Goal: Transaction & Acquisition: Purchase product/service

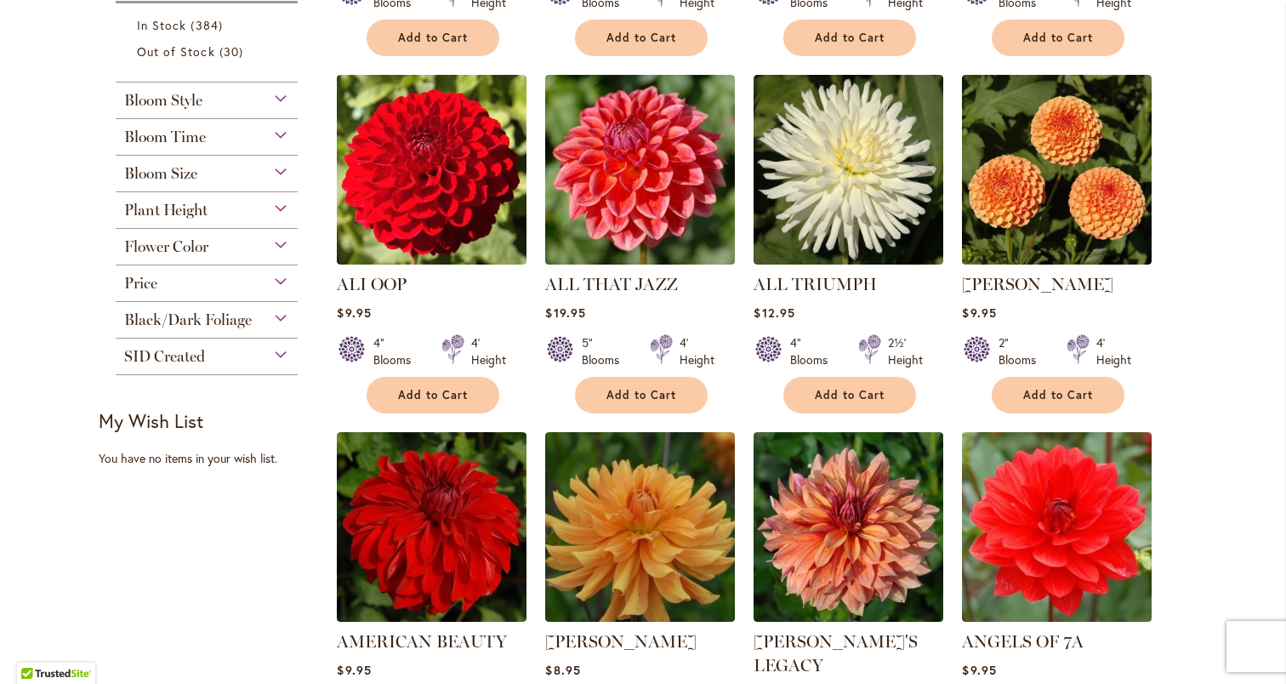
scroll to position [713, 0]
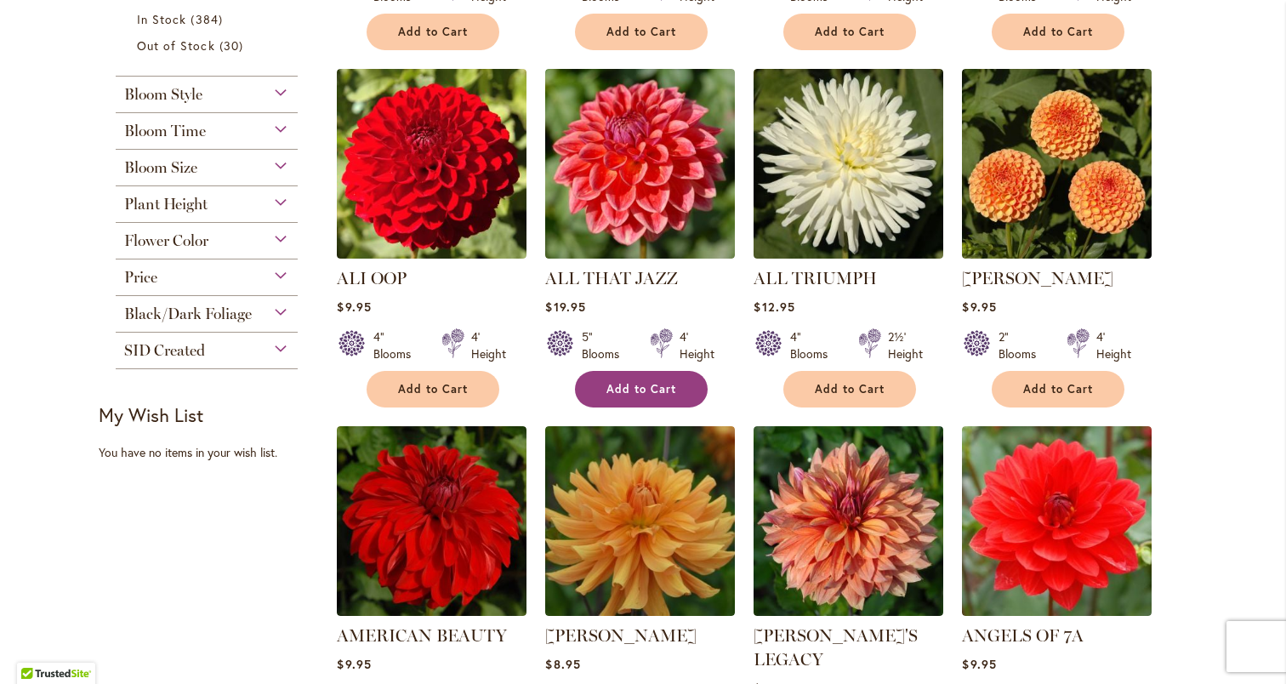
click at [639, 383] on span "Add to Cart" at bounding box center [641, 389] width 70 height 14
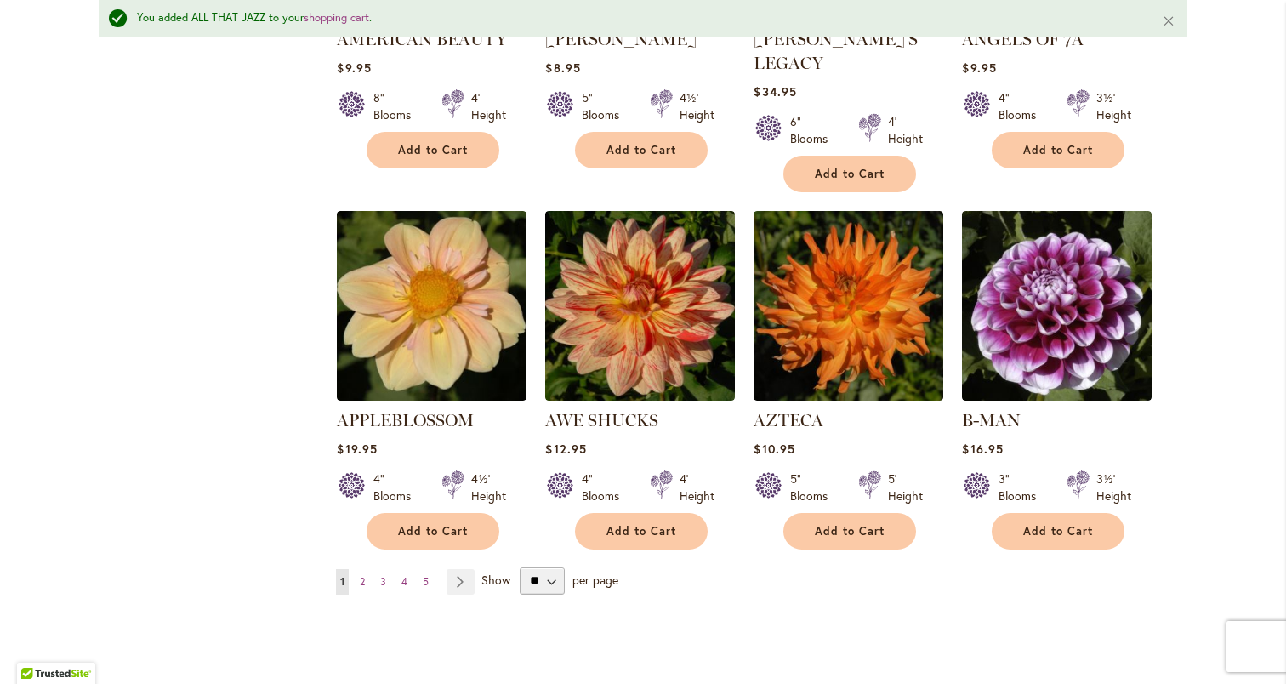
scroll to position [1387, 0]
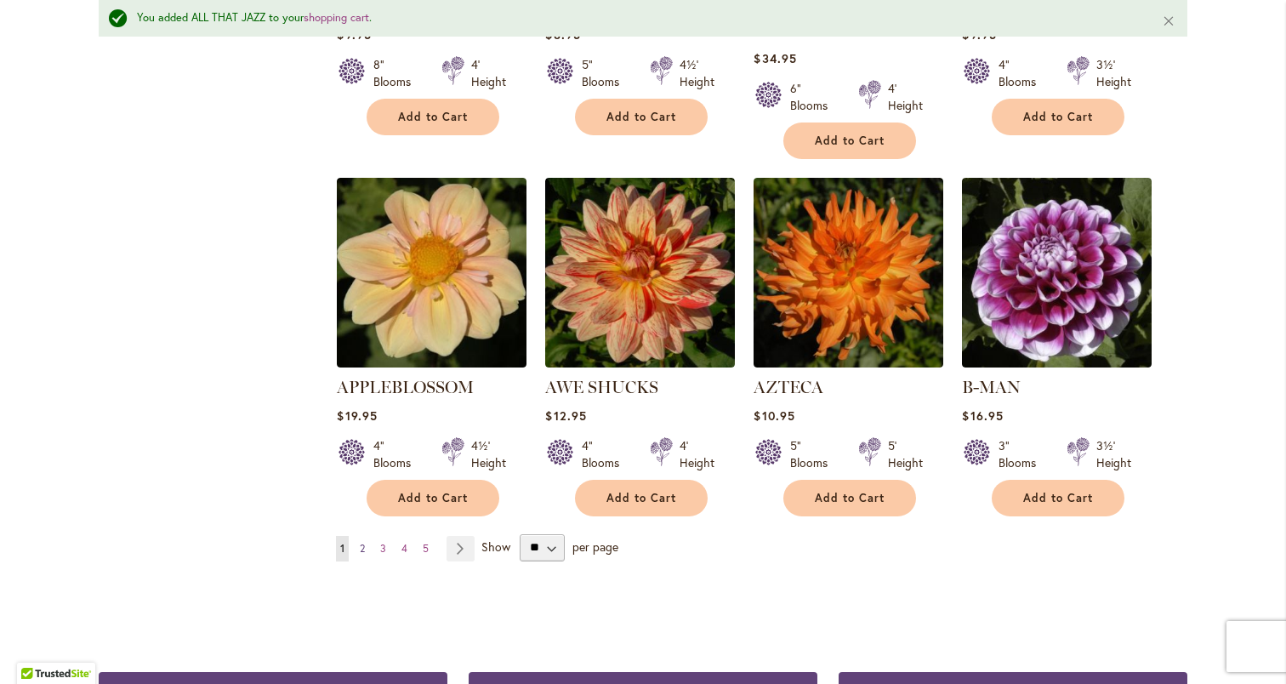
click at [364, 542] on span "2" at bounding box center [362, 548] width 5 height 13
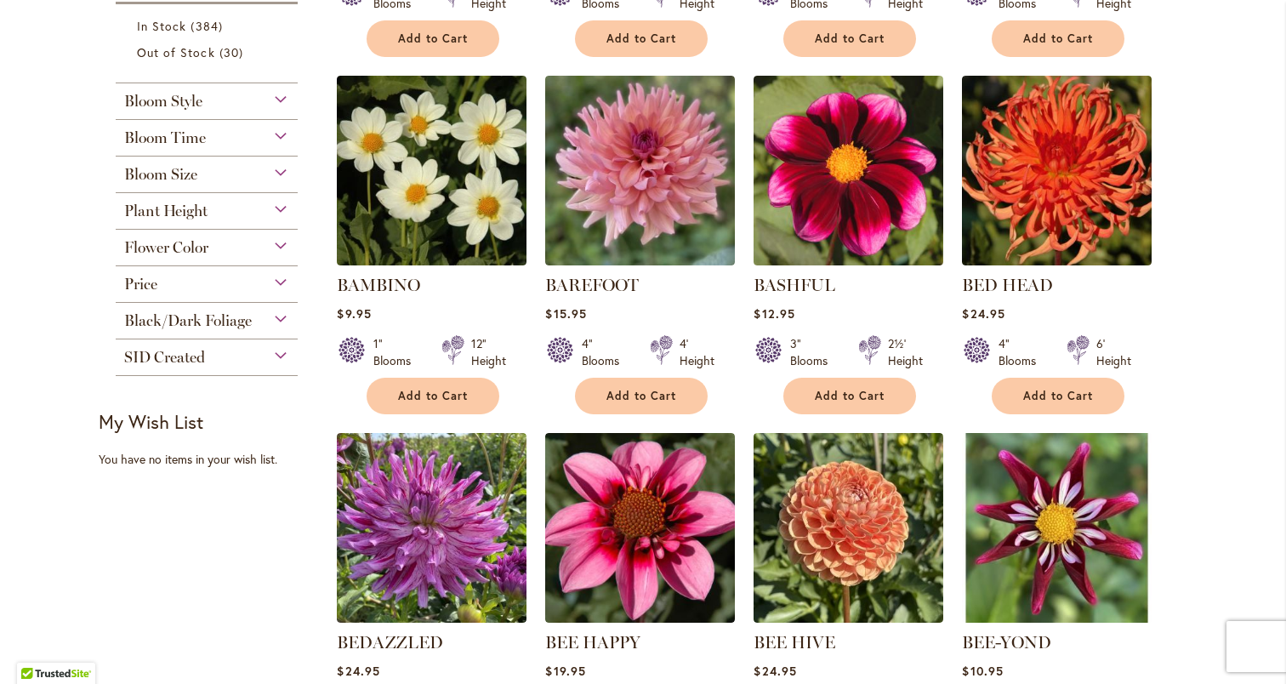
scroll to position [709, 0]
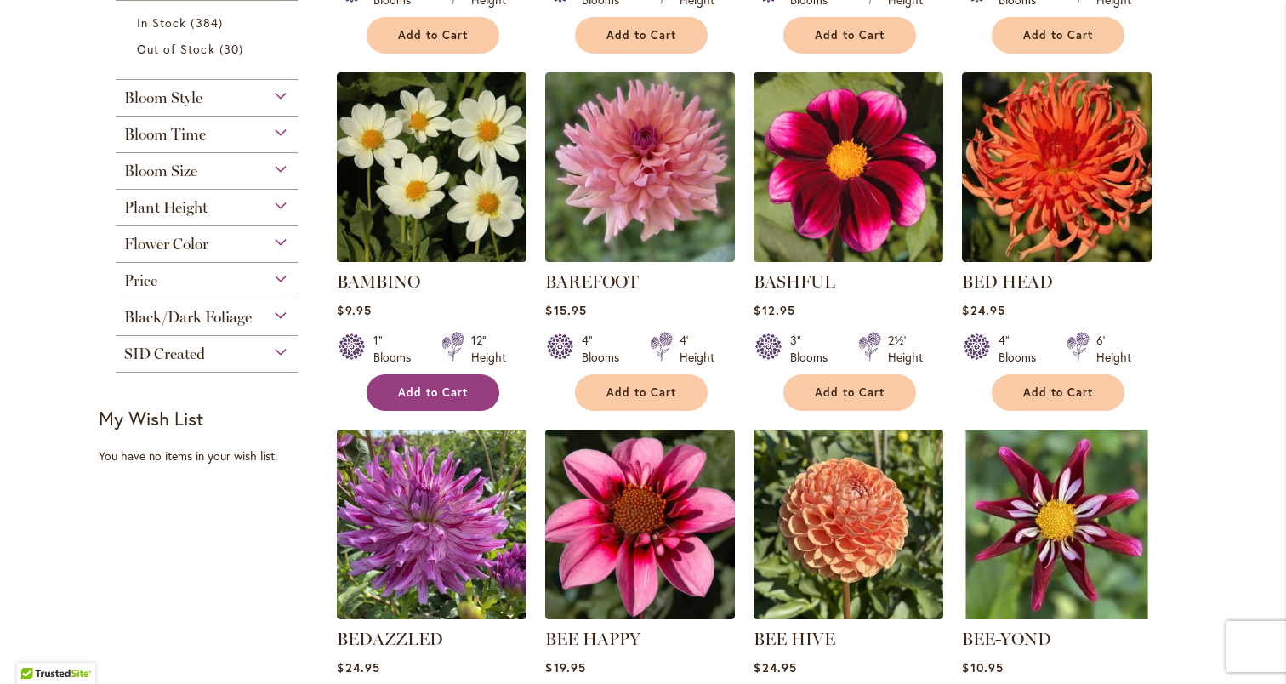
click at [452, 380] on button "Add to Cart" at bounding box center [432, 392] width 133 height 37
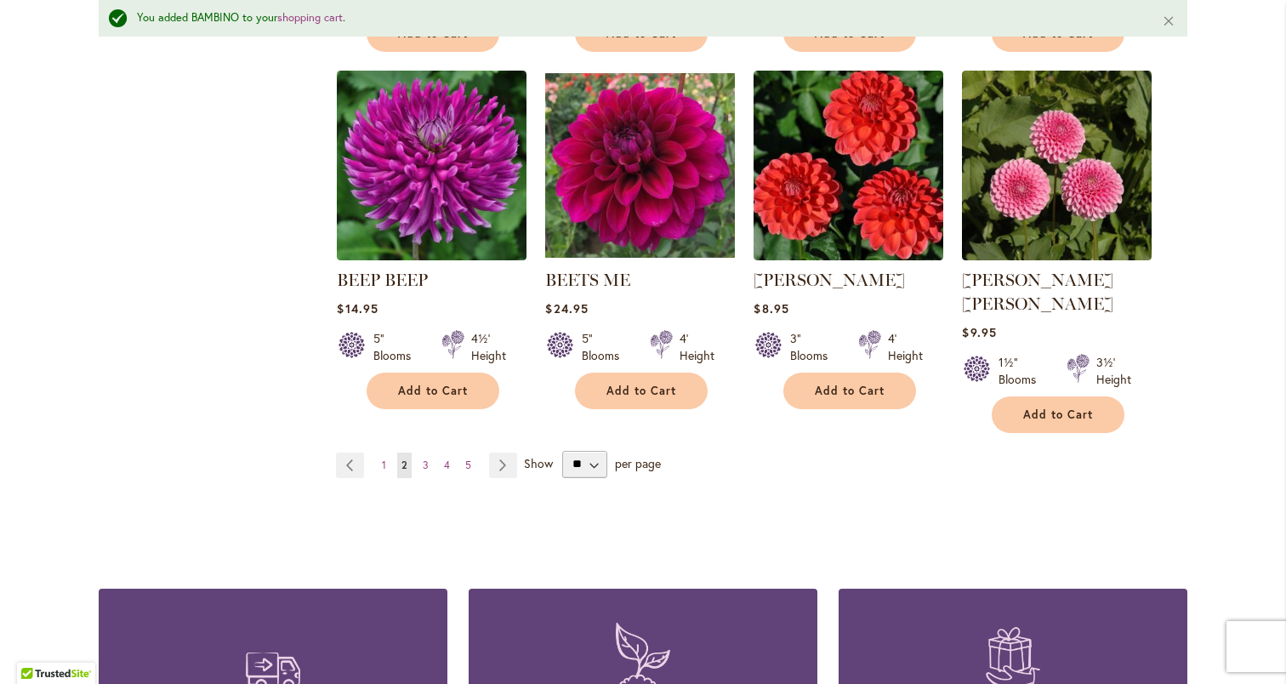
scroll to position [1473, 0]
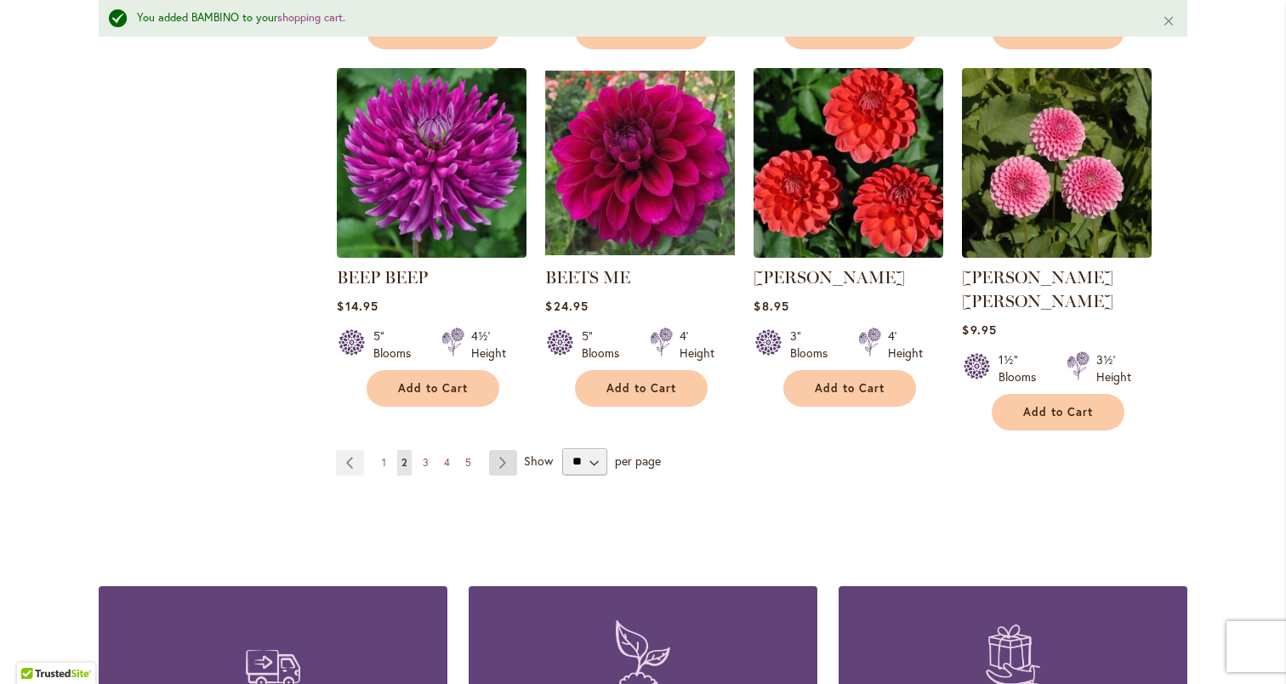
click at [500, 450] on link "Page Next" at bounding box center [503, 463] width 28 height 26
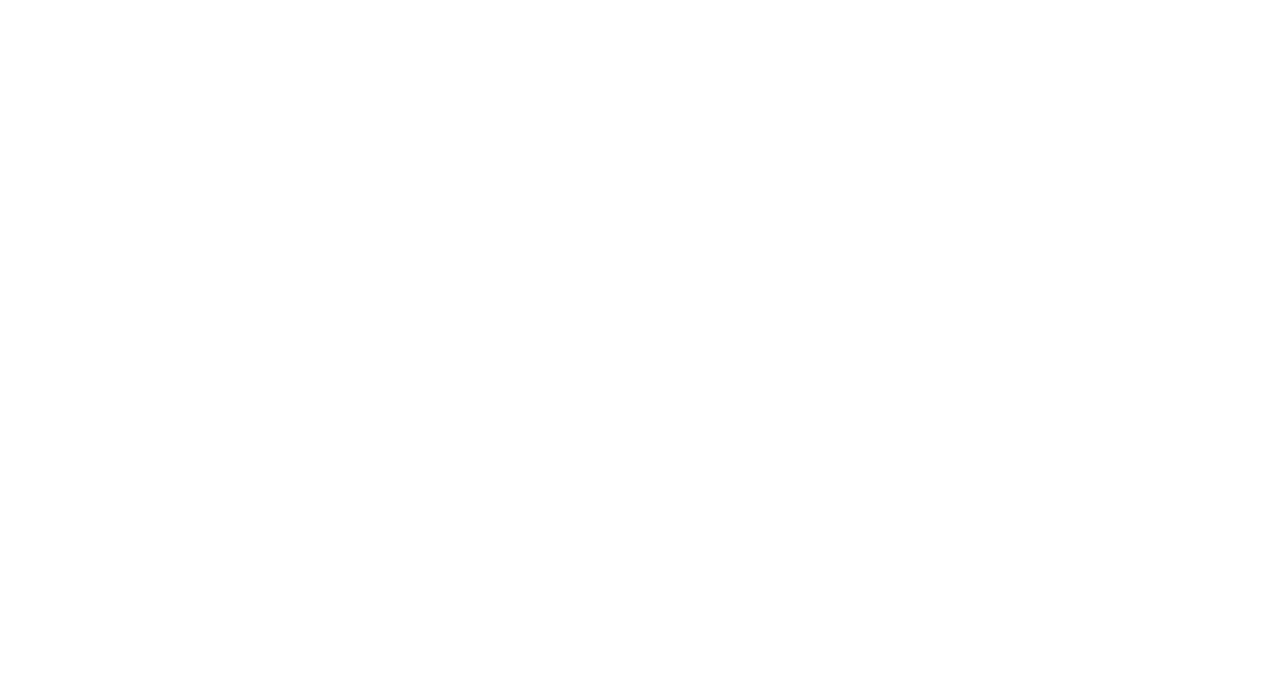
click at [427, 429] on body at bounding box center [643, 342] width 1286 height 684
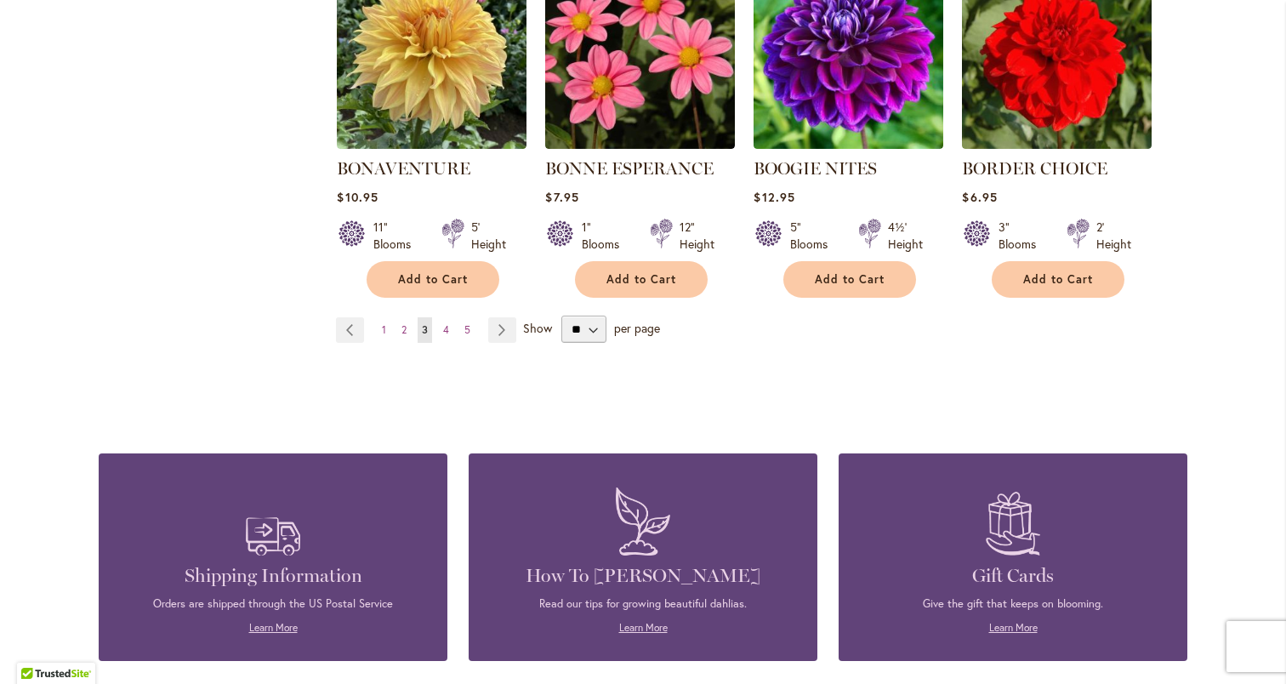
scroll to position [1537, 0]
click at [451, 328] on link "Page 4" at bounding box center [446, 329] width 14 height 26
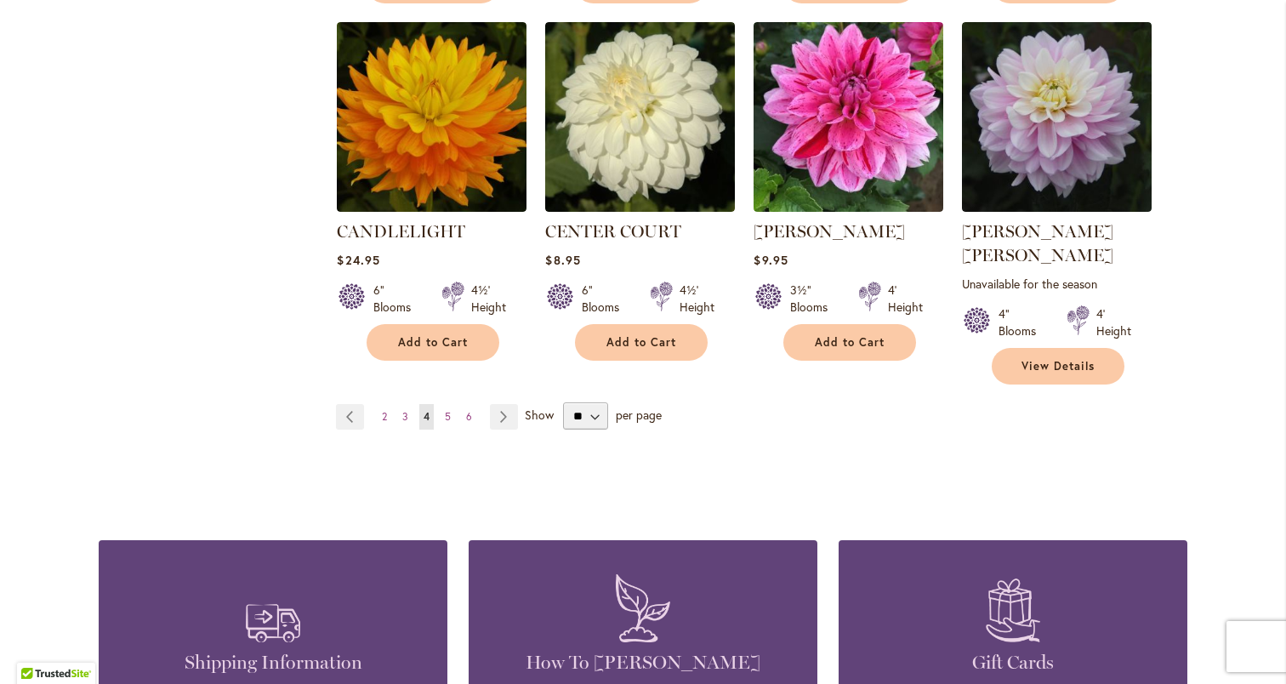
scroll to position [1499, 0]
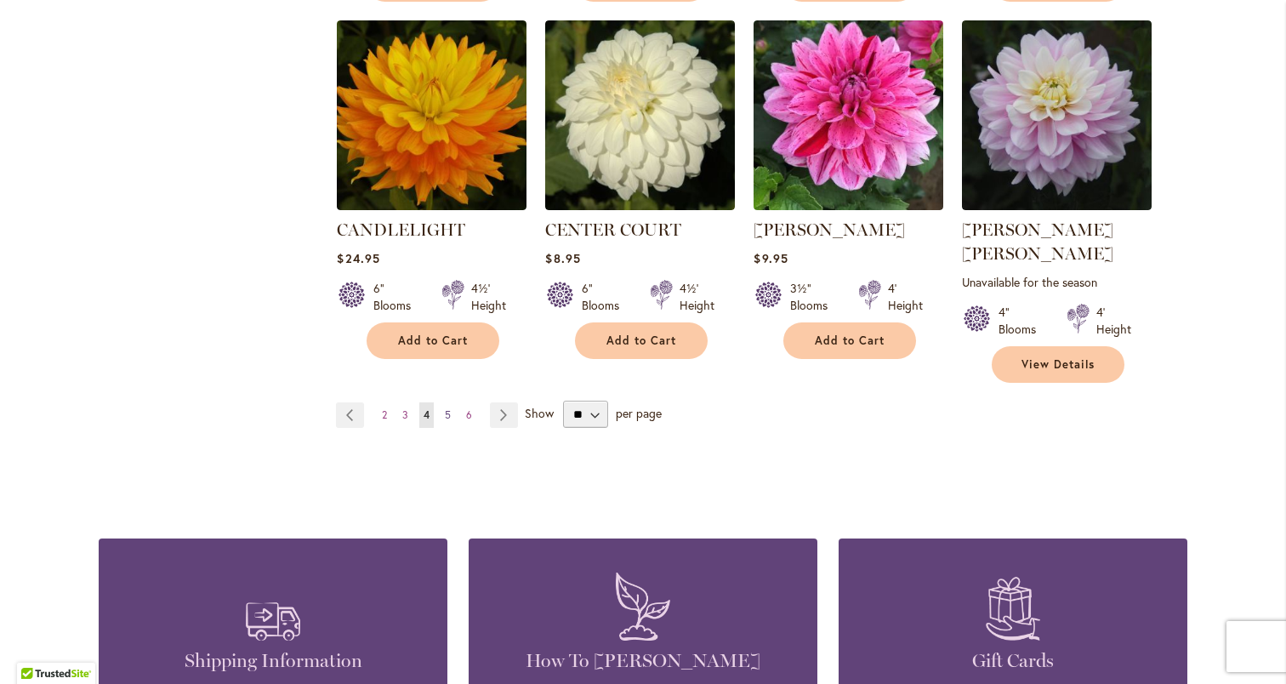
click at [444, 402] on link "Page 5" at bounding box center [447, 415] width 14 height 26
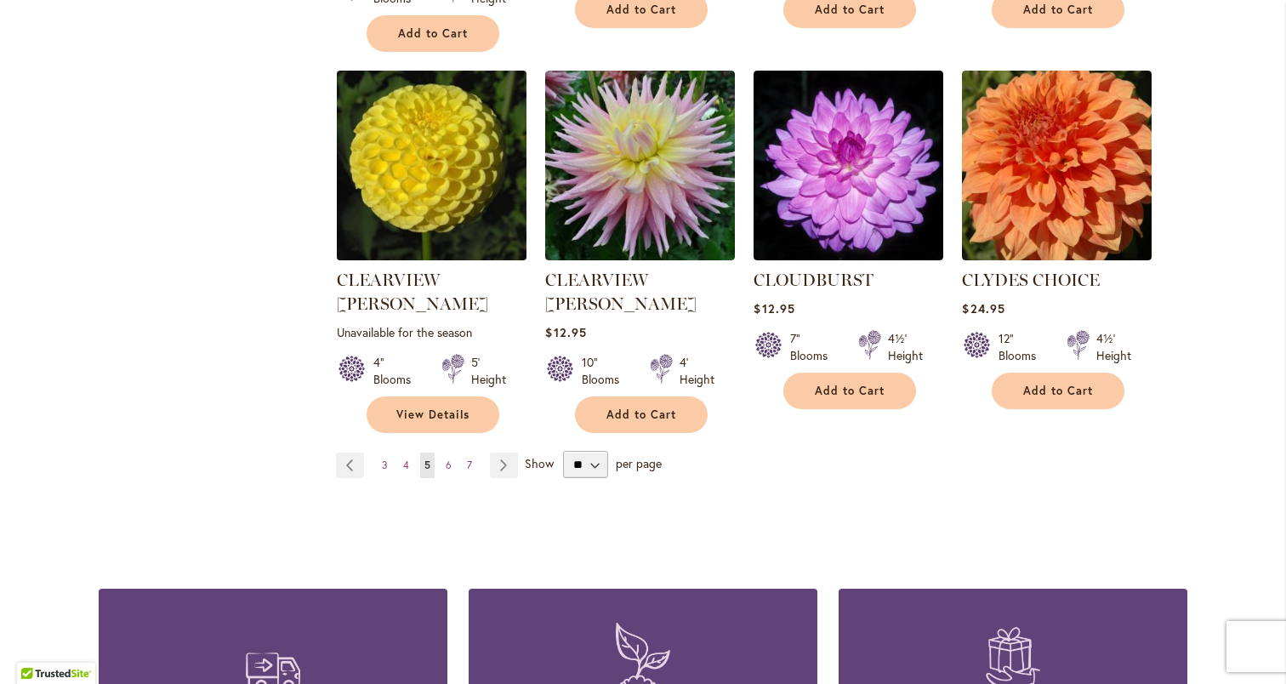
scroll to position [1473, 0]
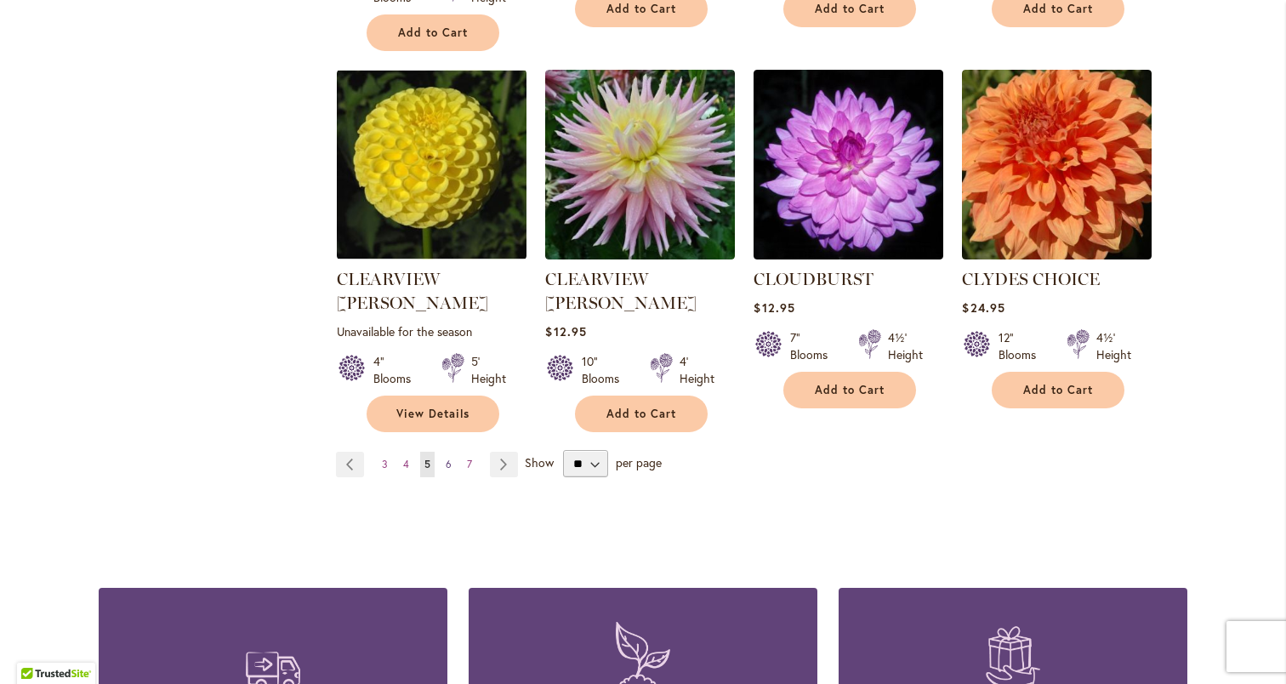
click at [446, 457] on span "6" at bounding box center [449, 463] width 6 height 13
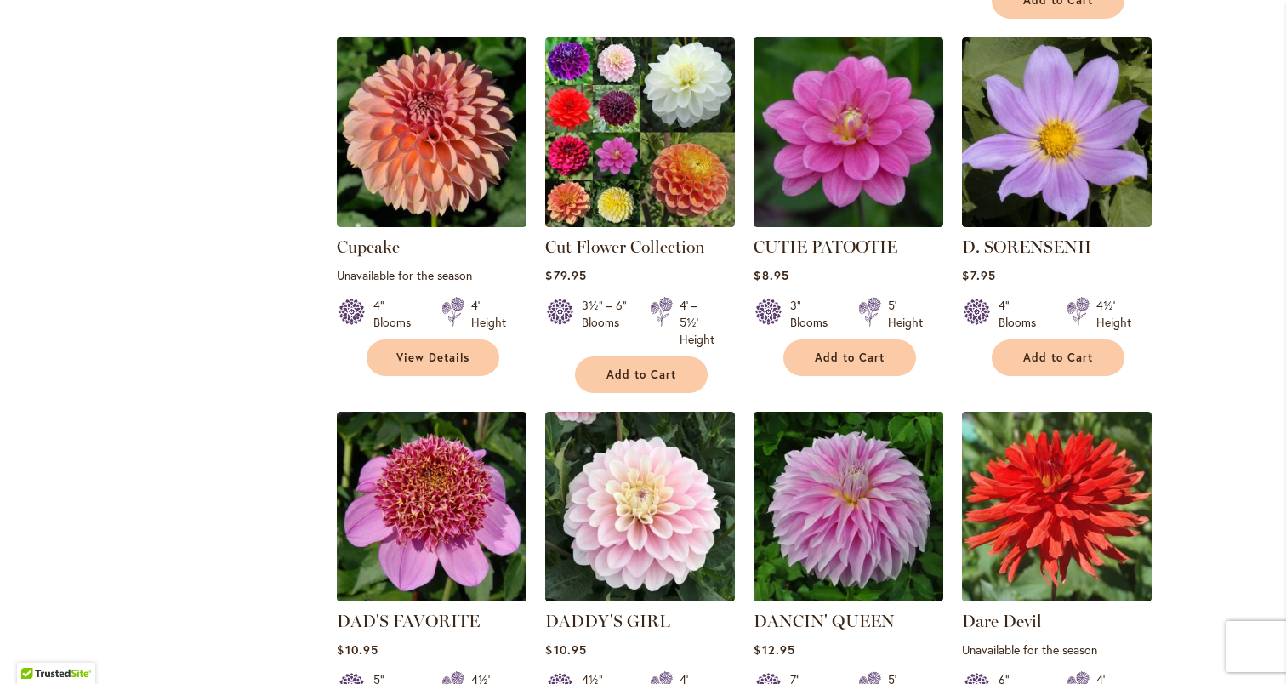
scroll to position [1127, 0]
